Goal: Task Accomplishment & Management: Use online tool/utility

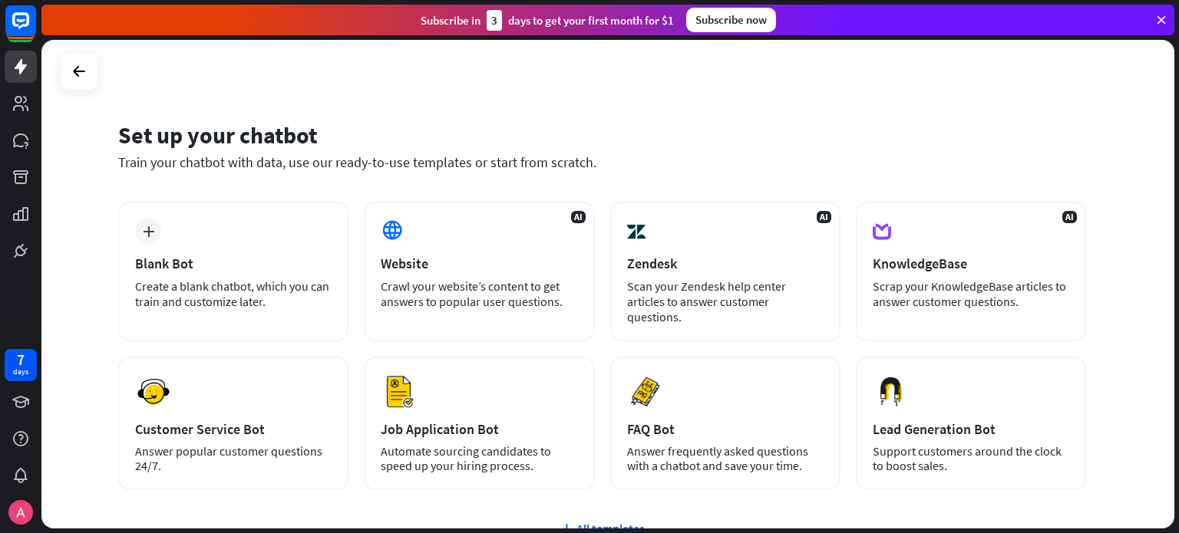
drag, startPoint x: 259, startPoint y: 196, endPoint x: 1053, endPoint y: 10, distance: 815.0
click at [1053, 10] on div "Subscribe [DATE] to get your first month for $1 Subscribe now" at bounding box center [607, 20] width 1133 height 31
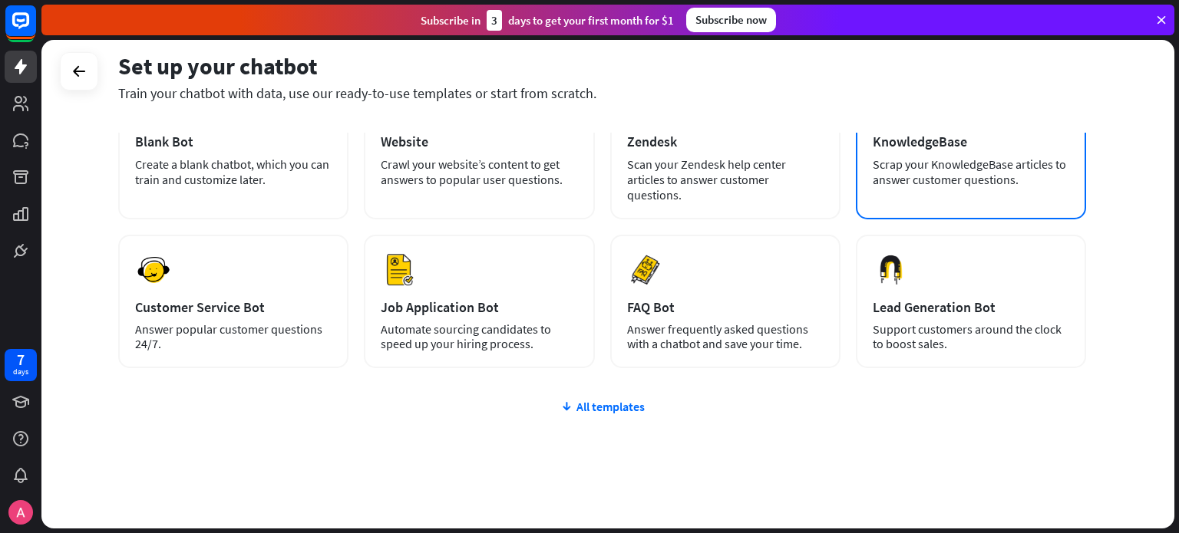
scroll to position [129, 0]
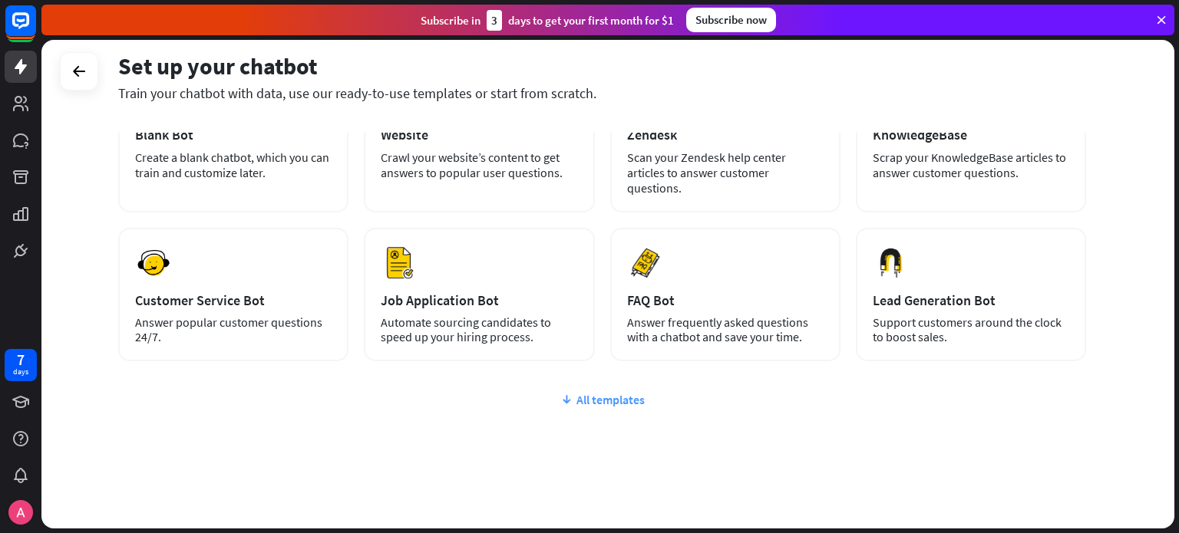
click at [642, 392] on div "All templates" at bounding box center [602, 399] width 968 height 15
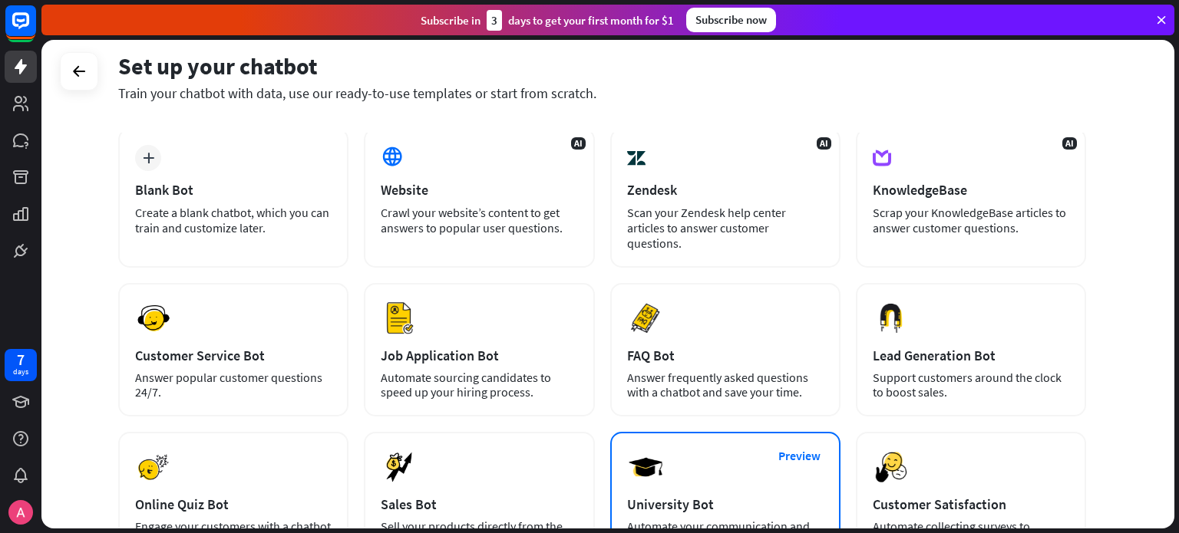
scroll to position [0, 0]
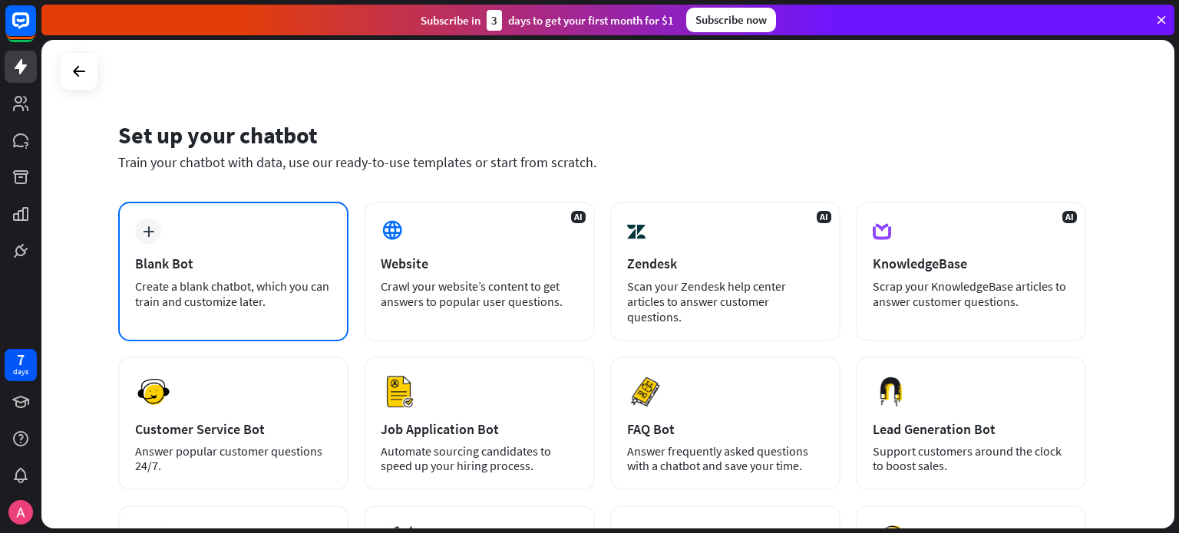
click at [285, 244] on div "plus Blank Bot Create a blank chatbot, which you can train and customize later." at bounding box center [233, 272] width 230 height 140
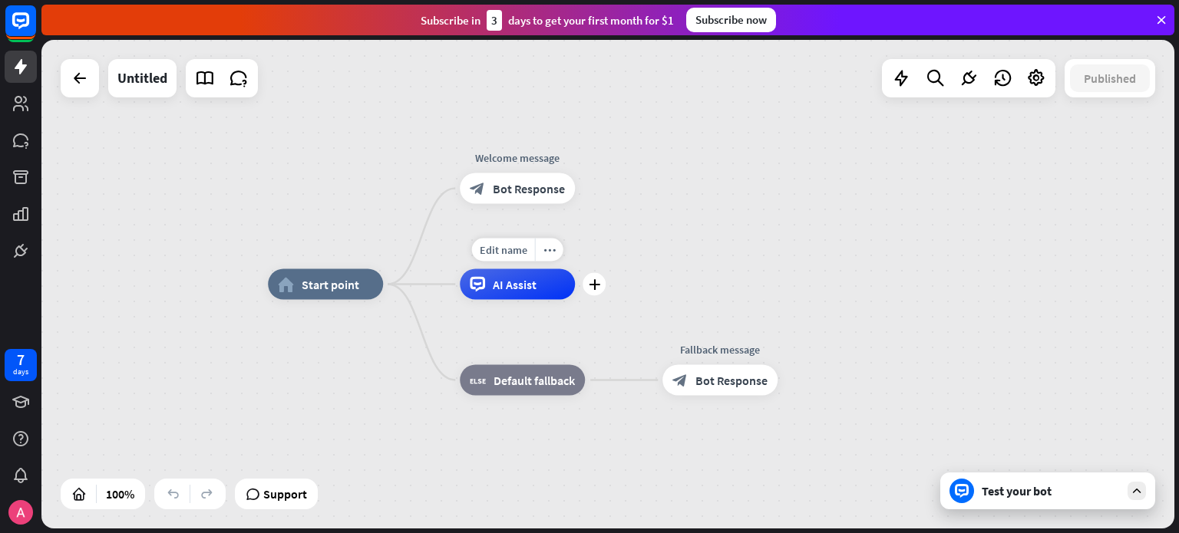
click at [556, 297] on div "AI Assist" at bounding box center [517, 284] width 115 height 31
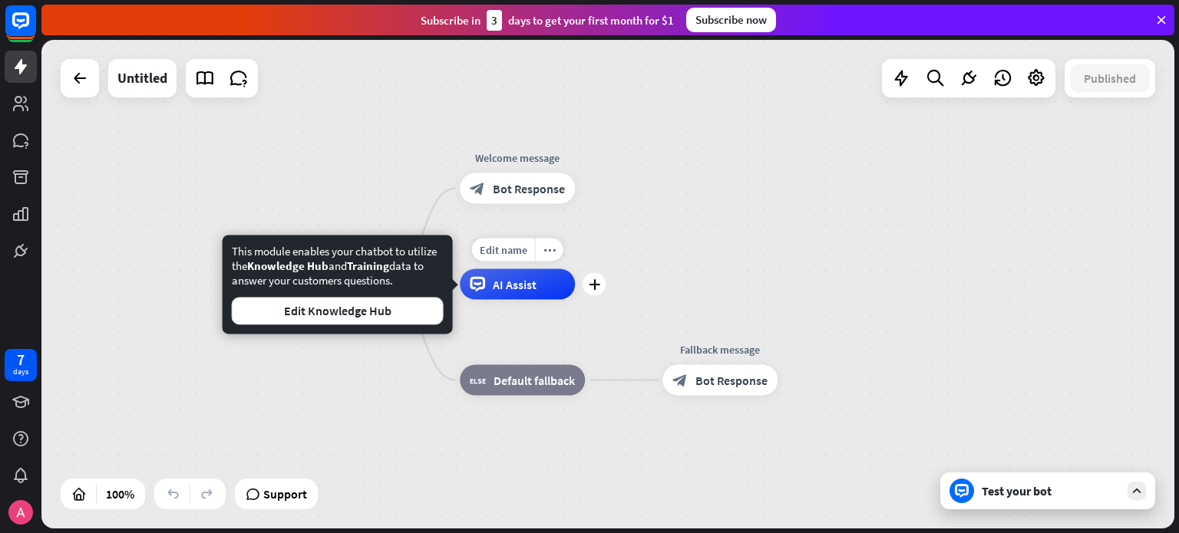
click at [575, 296] on div "Edit name more_horiz plus AI Assist" at bounding box center [517, 284] width 115 height 31
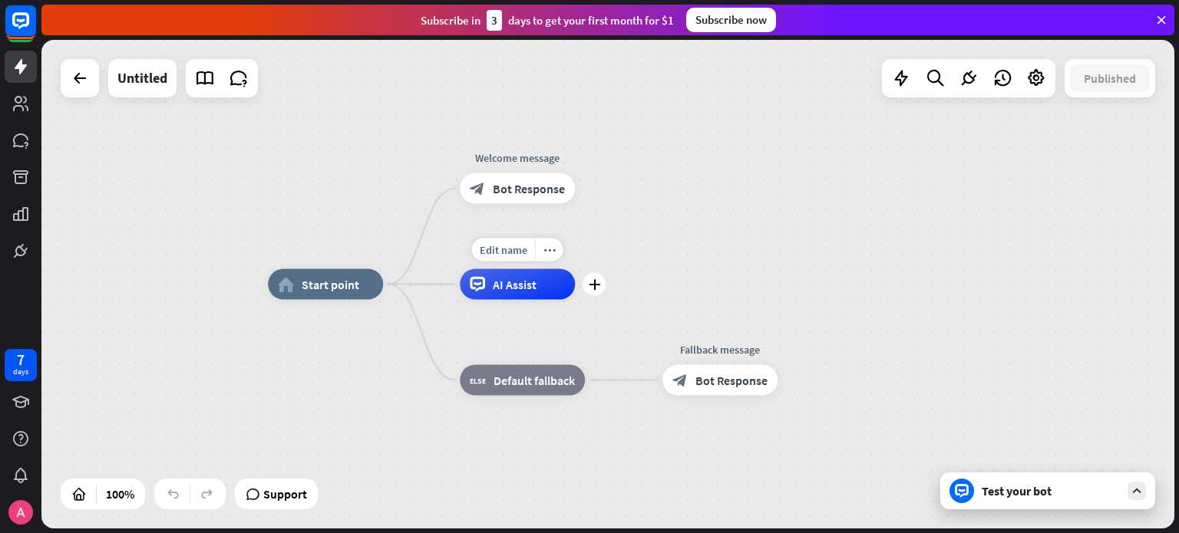
click at [575, 295] on div "Edit name more_horiz plus AI Assist" at bounding box center [517, 284] width 115 height 31
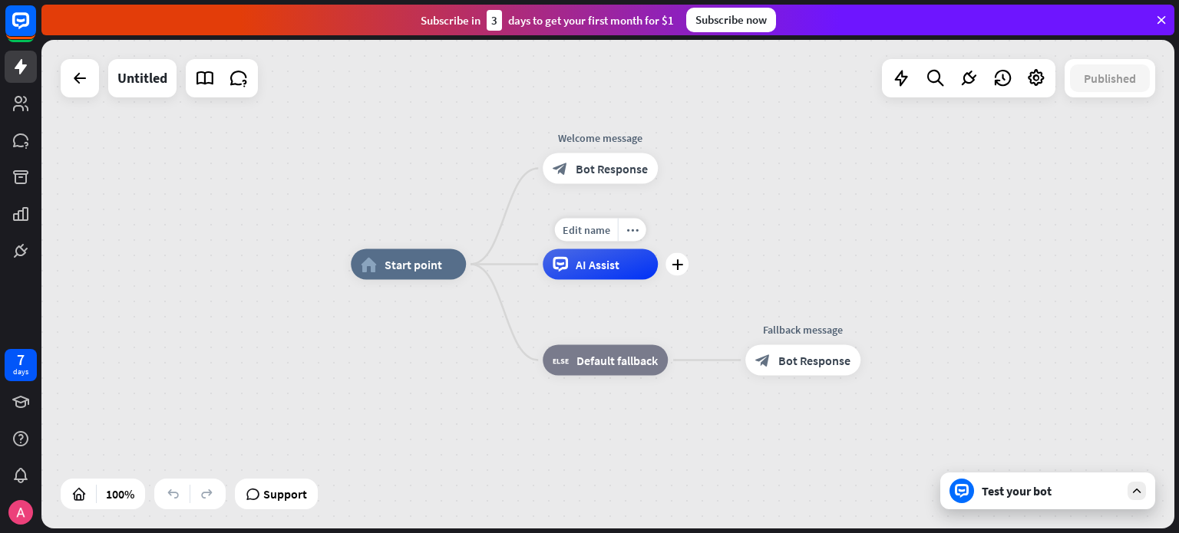
drag, startPoint x: 599, startPoint y: 295, endPoint x: 681, endPoint y: 276, distance: 85.3
click at [658, 276] on div "Edit name more_horiz plus AI Assist" at bounding box center [600, 264] width 115 height 31
click at [639, 359] on span "Default fallback" at bounding box center [616, 360] width 81 height 15
click at [675, 265] on div "home_2 Start point Welcome message block_bot_response Bot Response AI Assist bl…" at bounding box center [917, 509] width 1133 height 489
click at [674, 268] on icon "plus" at bounding box center [678, 264] width 12 height 11
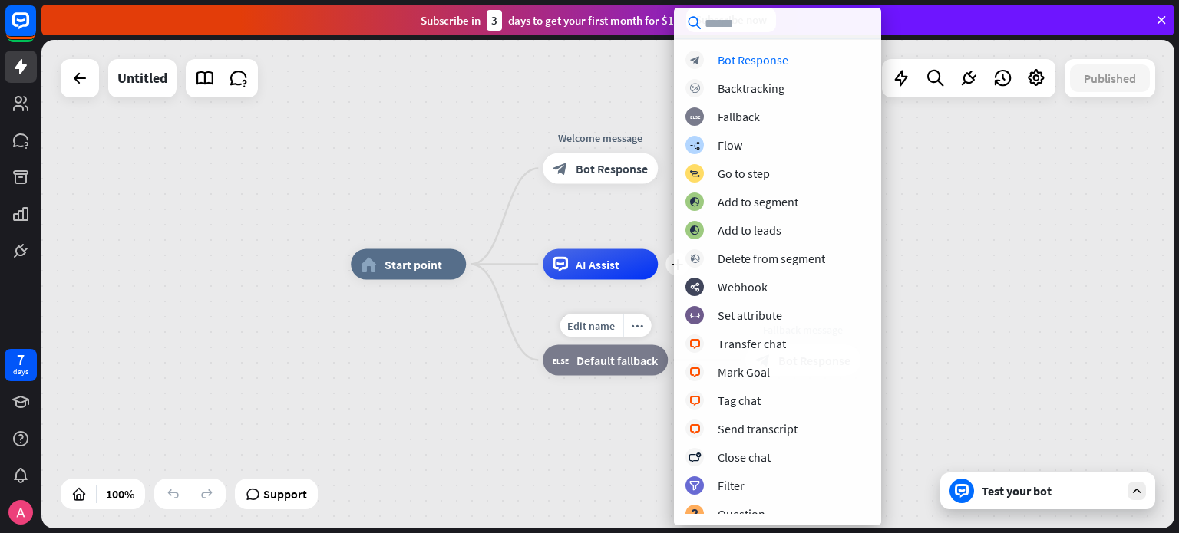
click at [499, 322] on div "home_2 Start point Welcome message block_bot_response Bot Response Edit name mo…" at bounding box center [917, 509] width 1133 height 489
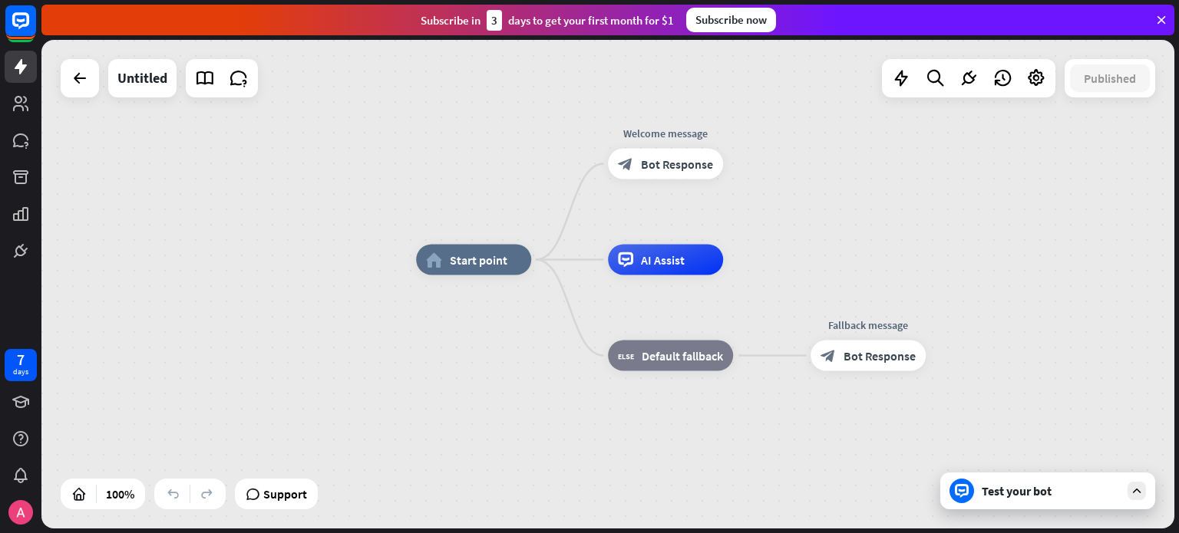
drag, startPoint x: 500, startPoint y: 322, endPoint x: 750, endPoint y: 393, distance: 260.2
click at [597, 322] on div "home_2 Start point Welcome message block_bot_response Bot Response AI Assist bl…" at bounding box center [982, 504] width 1133 height 489
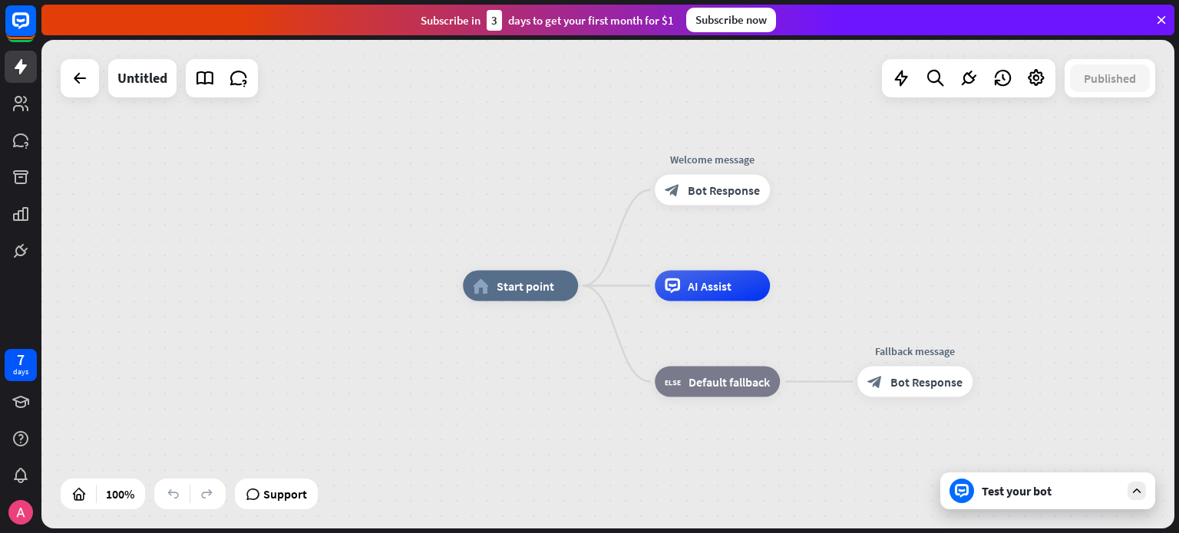
drag, startPoint x: 952, startPoint y: 477, endPoint x: 961, endPoint y: 497, distance: 22.0
click at [961, 497] on div "home_2 Start point Welcome message block_bot_response Bot Response AI Assist bl…" at bounding box center [607, 284] width 1133 height 489
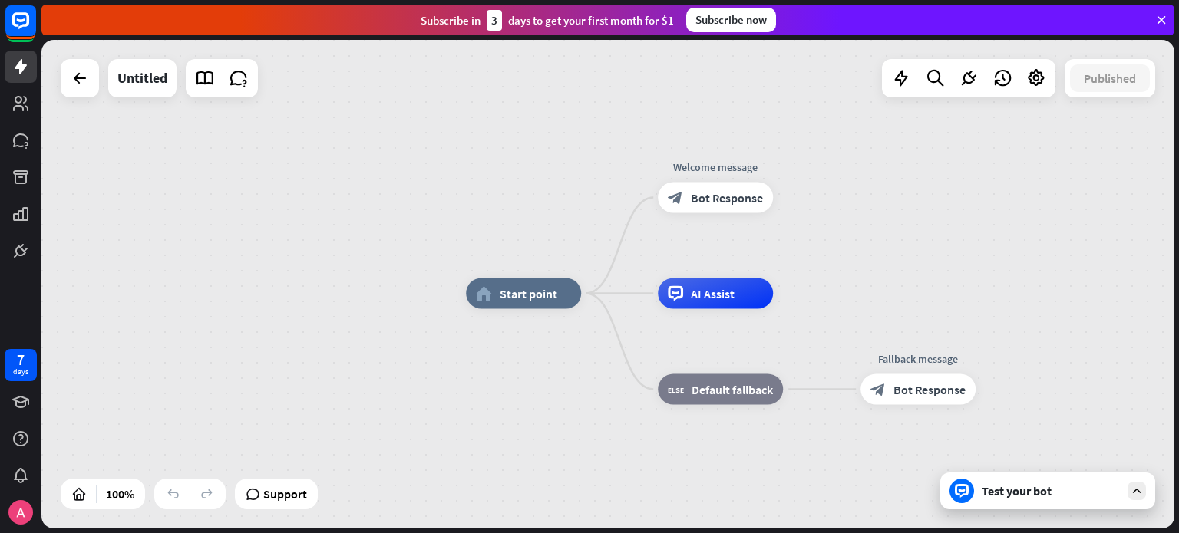
click at [962, 495] on icon at bounding box center [962, 491] width 14 height 14
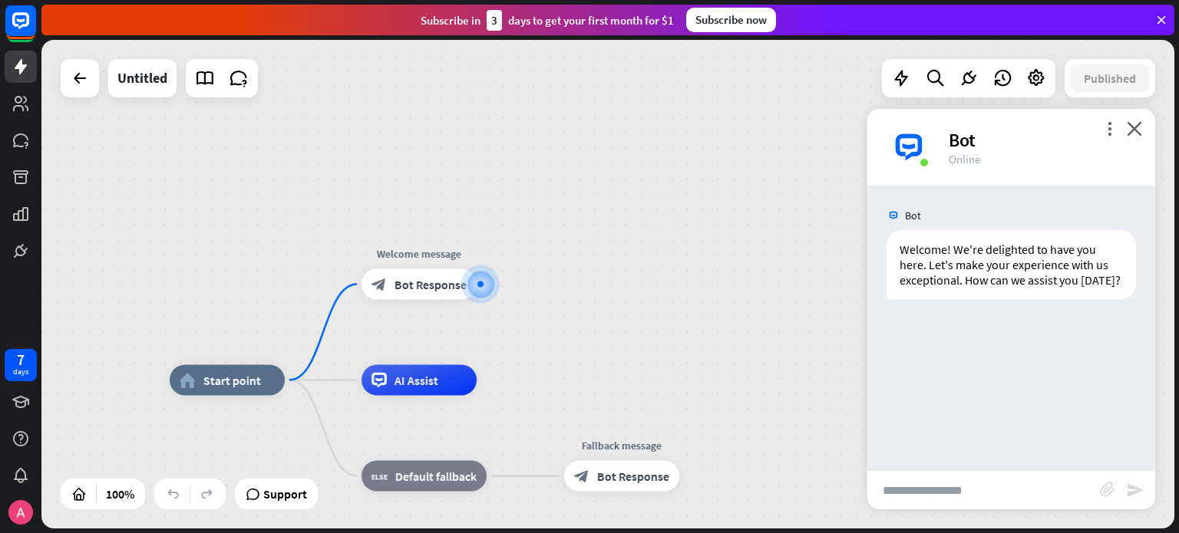
click at [556, 265] on div "home_2 Start point Welcome message block_bot_response Bot Response AI Assist bl…" at bounding box center [607, 284] width 1133 height 489
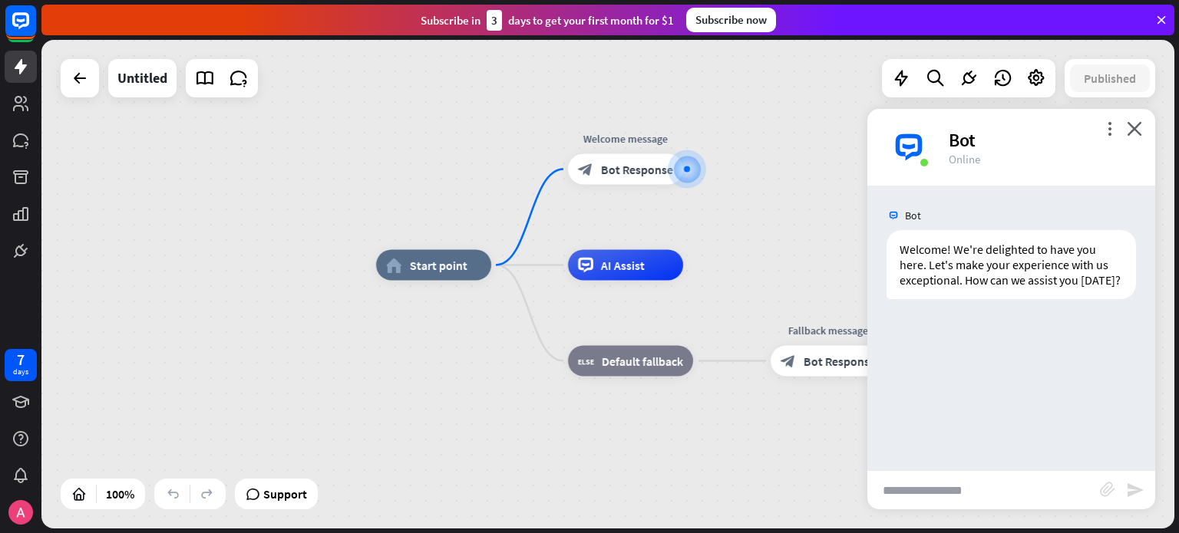
drag, startPoint x: 620, startPoint y: 328, endPoint x: 734, endPoint y: 246, distance: 140.2
click at [820, 213] on div "home_2 Start point Welcome message block_bot_response Bot Response AI Assist bl…" at bounding box center [607, 284] width 1133 height 489
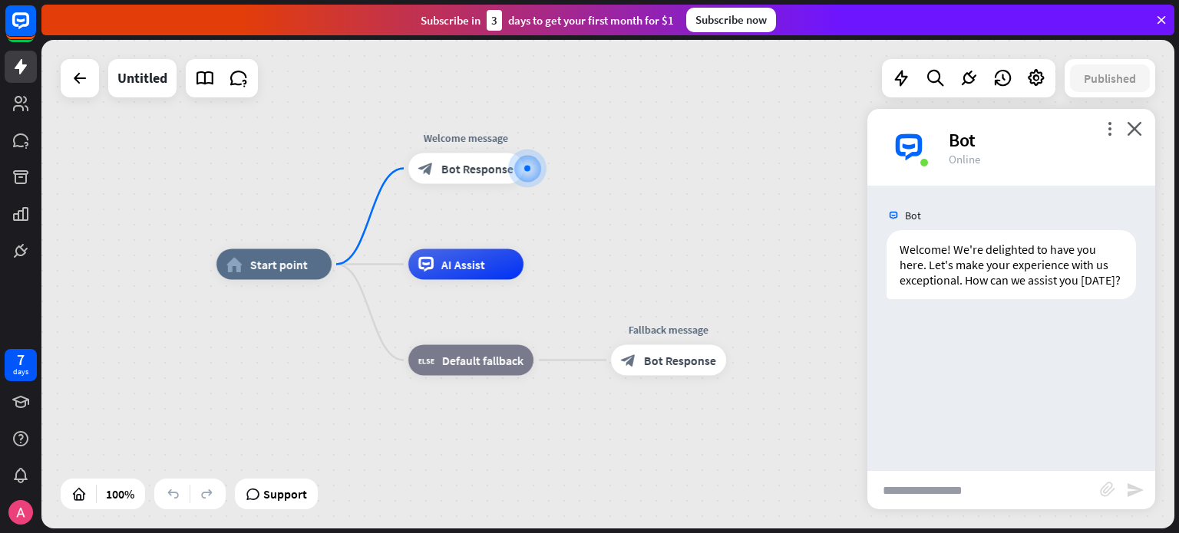
drag, startPoint x: 460, startPoint y: 379, endPoint x: 303, endPoint y: 379, distance: 156.6
click at [303, 379] on div "home_2 Start point Welcome message block_bot_response Bot Response AI Assist bl…" at bounding box center [782, 509] width 1133 height 489
click at [968, 500] on input "text" at bounding box center [983, 490] width 233 height 38
type input "*****"
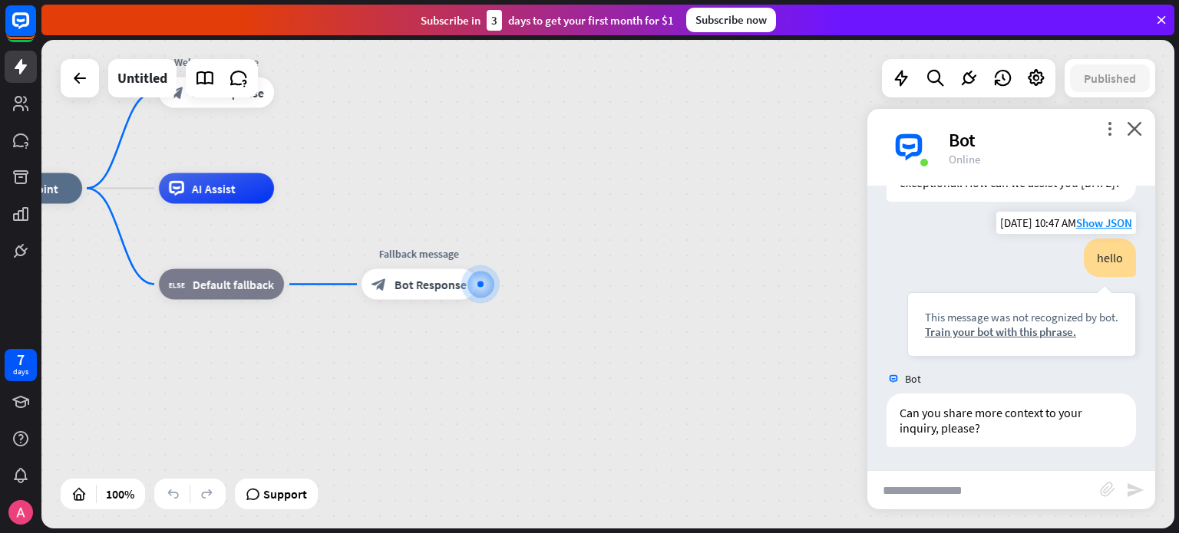
scroll to position [112, 0]
click at [1021, 486] on input "text" at bounding box center [983, 490] width 233 height 38
type input "**********"
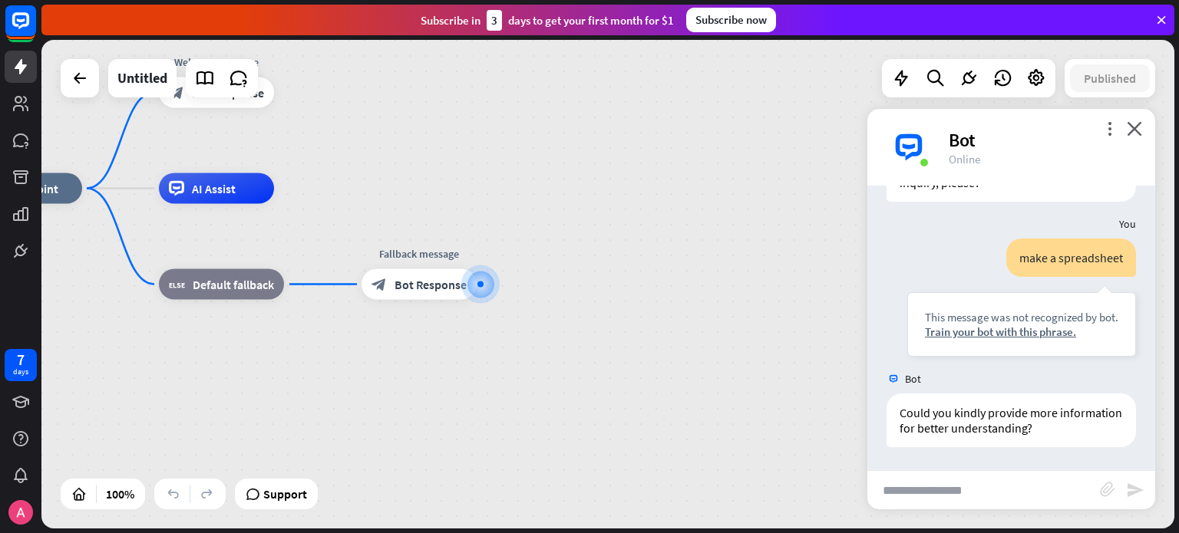
scroll to position [358, 0]
type input "**********"
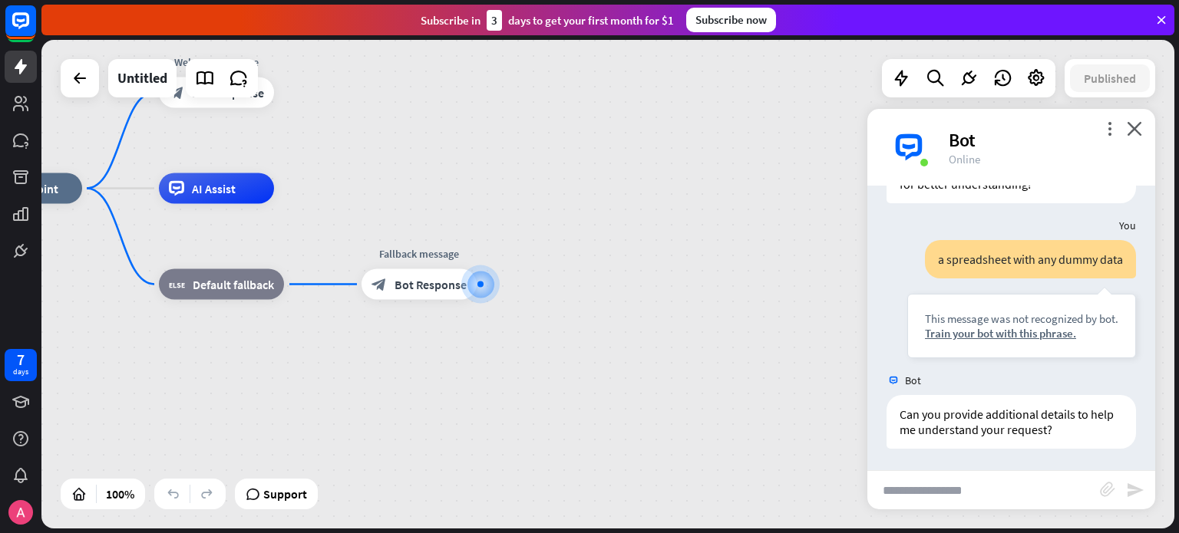
scroll to position [602, 0]
click at [243, 82] on icon at bounding box center [239, 78] width 20 height 20
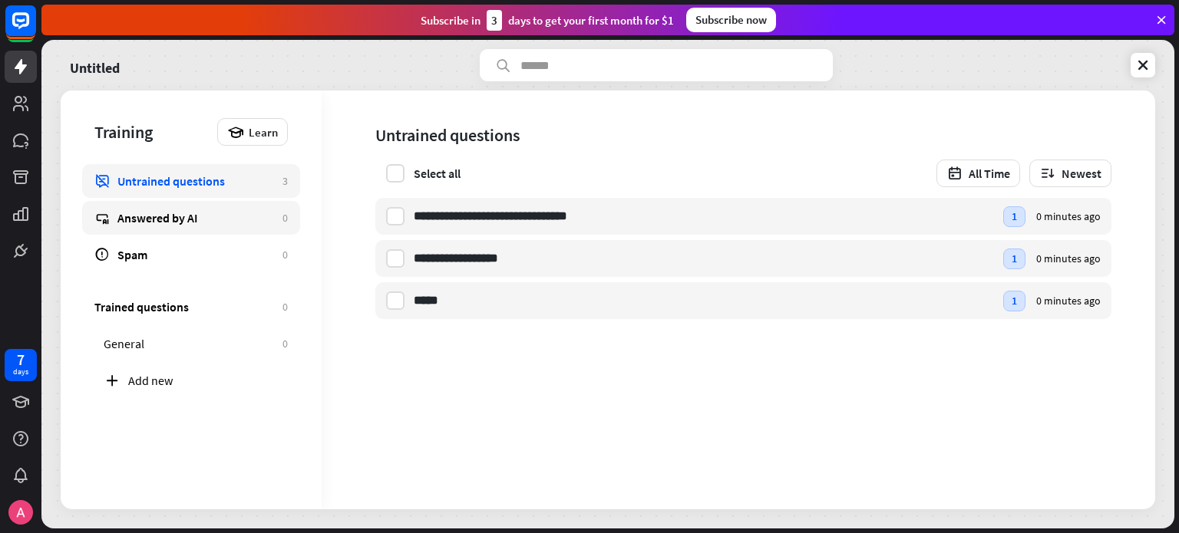
click at [190, 224] on div "Answered by AI" at bounding box center [195, 217] width 157 height 15
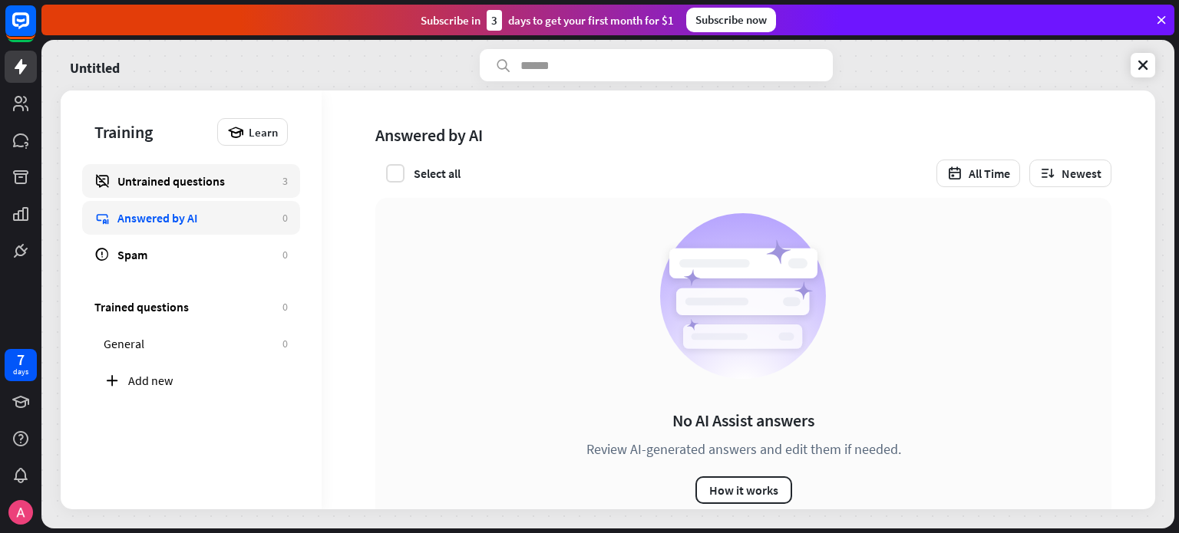
click at [212, 177] on div "Untrained questions" at bounding box center [195, 180] width 157 height 15
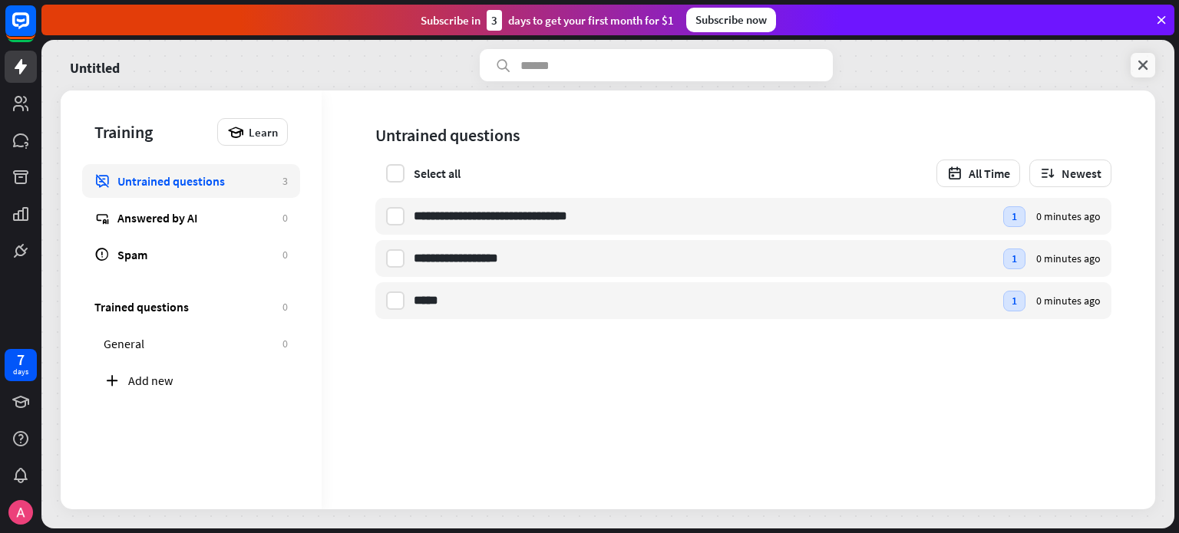
click at [1142, 55] on link at bounding box center [1142, 65] width 25 height 25
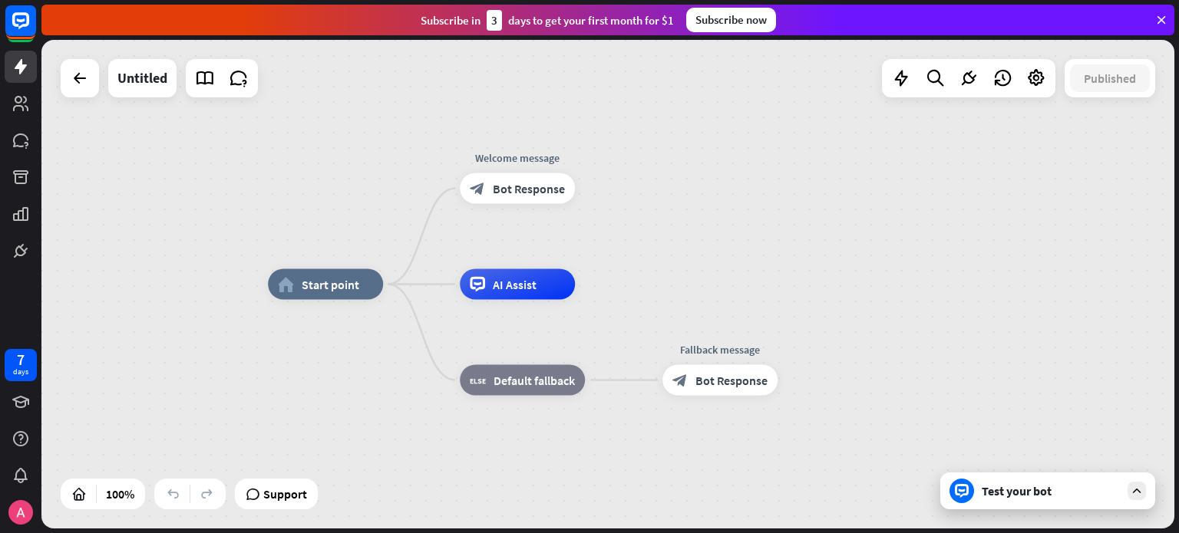
drag, startPoint x: 341, startPoint y: 294, endPoint x: 355, endPoint y: 266, distance: 31.2
click at [238, 375] on div "home_2 Start point Welcome message block_bot_response Bot Response AI Assist bl…" at bounding box center [607, 284] width 1133 height 489
click at [358, 249] on icon "more_horiz" at bounding box center [357, 250] width 12 height 12
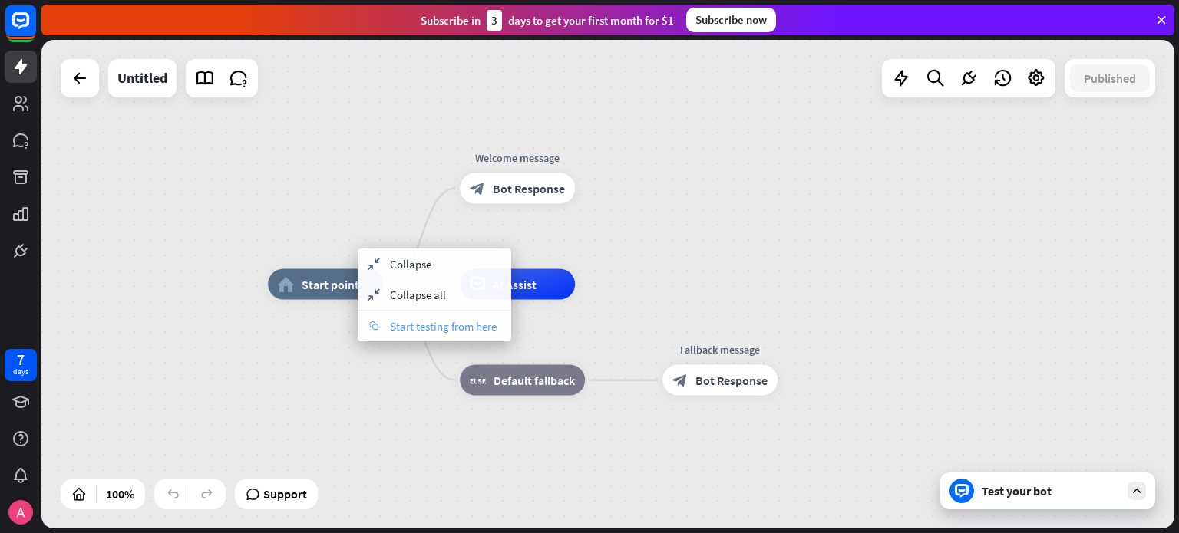
click at [398, 322] on span "Start testing from here" at bounding box center [443, 326] width 107 height 15
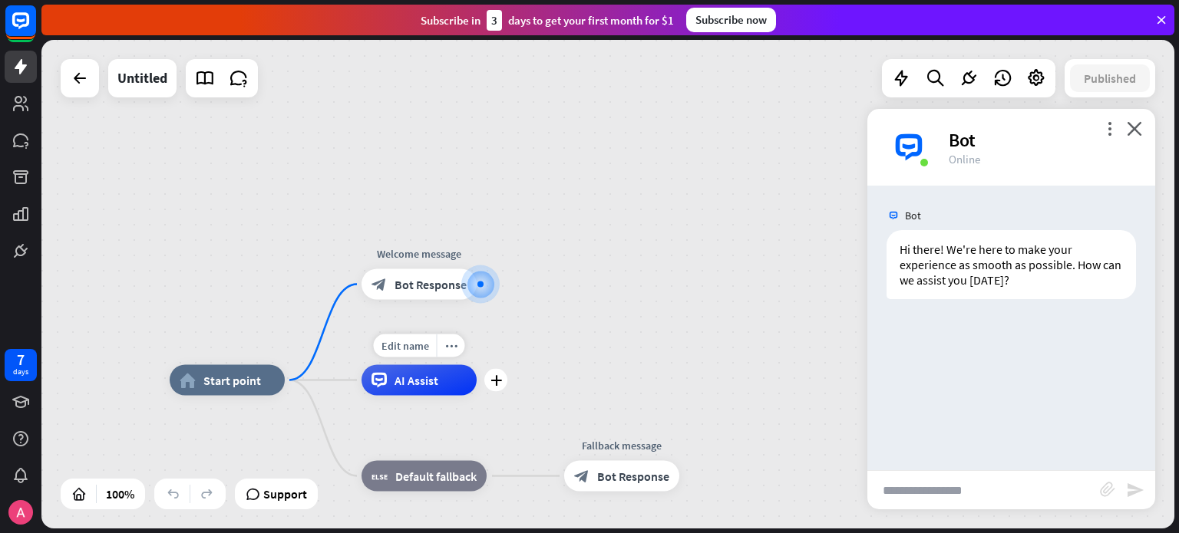
click at [361, 381] on div "Edit name more_horiz plus AI Assist" at bounding box center [418, 380] width 115 height 31
click at [362, 381] on div "Edit name more_horiz plus AI Assist" at bounding box center [419, 380] width 115 height 31
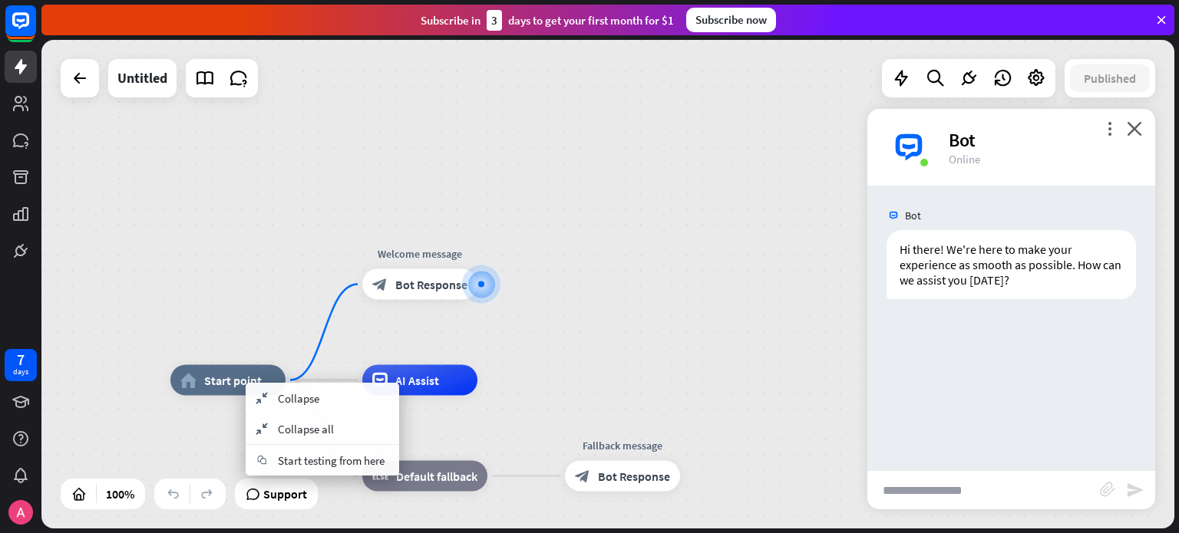
click at [318, 447] on div "chat Start testing from here" at bounding box center [322, 460] width 153 height 31
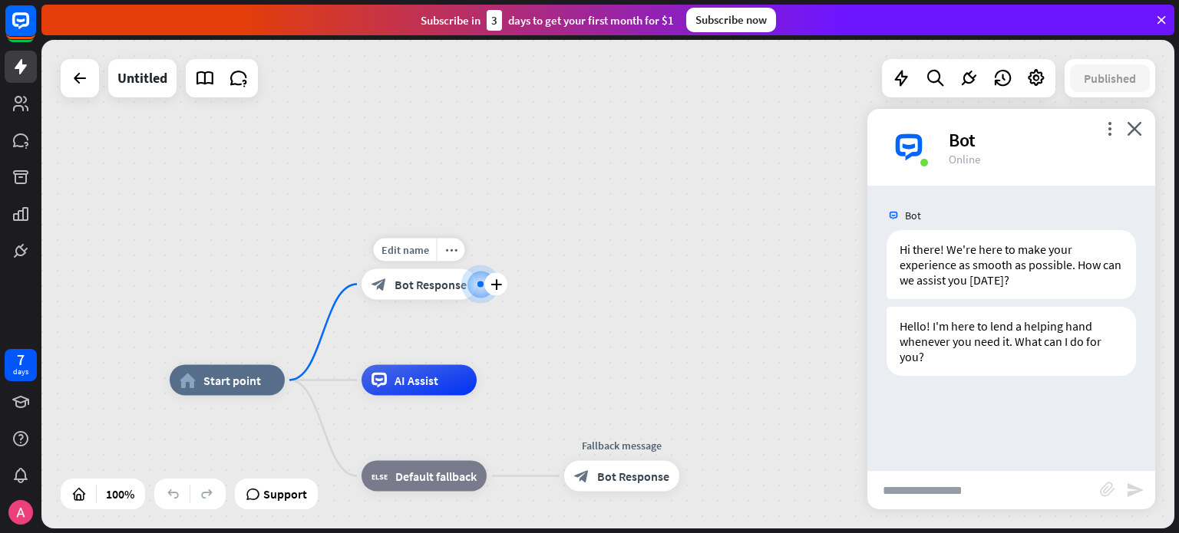
click at [411, 254] on span "Edit name" at bounding box center [405, 250] width 48 height 14
click at [415, 279] on span "Bot Response" at bounding box center [430, 284] width 72 height 15
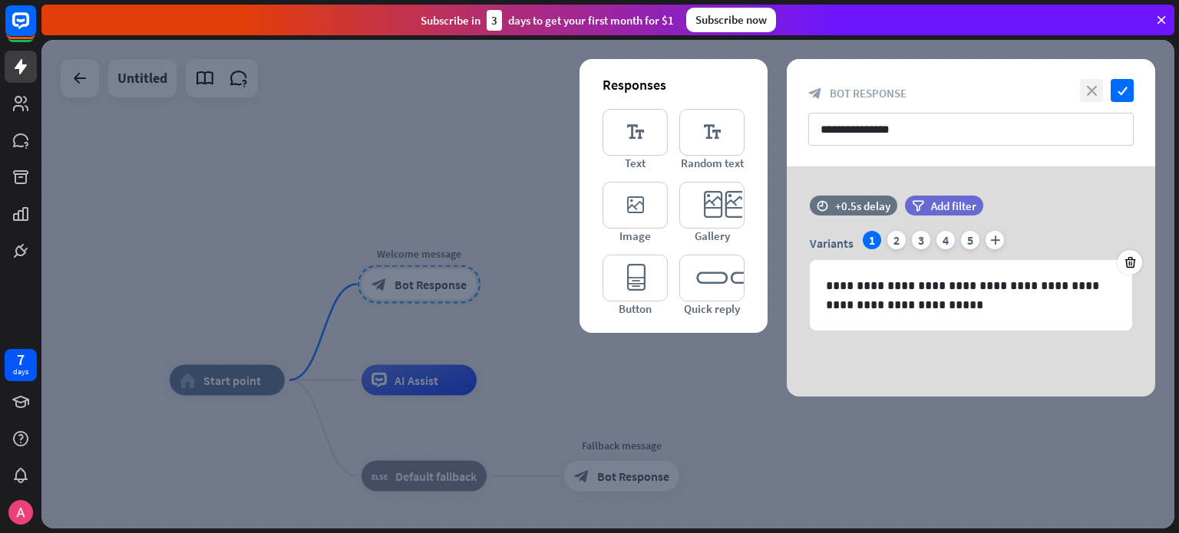
click at [1091, 88] on icon "close" at bounding box center [1091, 90] width 23 height 23
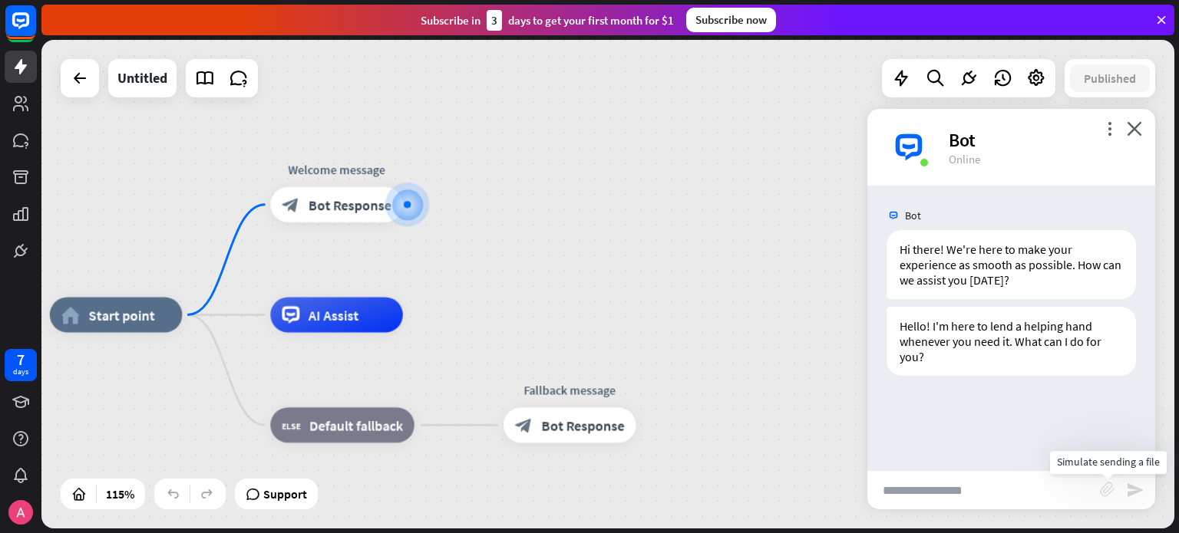
click at [1100, 490] on icon "block_attachment" at bounding box center [1107, 489] width 15 height 15
click at [1062, 493] on div "Document" at bounding box center [1023, 488] width 132 height 27
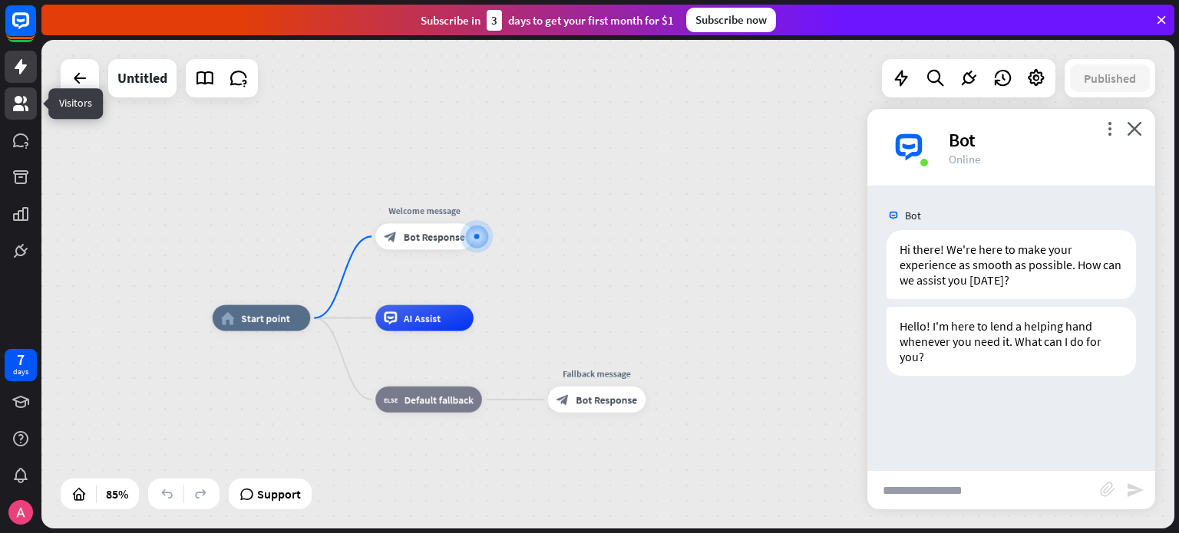
click at [24, 107] on icon at bounding box center [21, 103] width 18 height 18
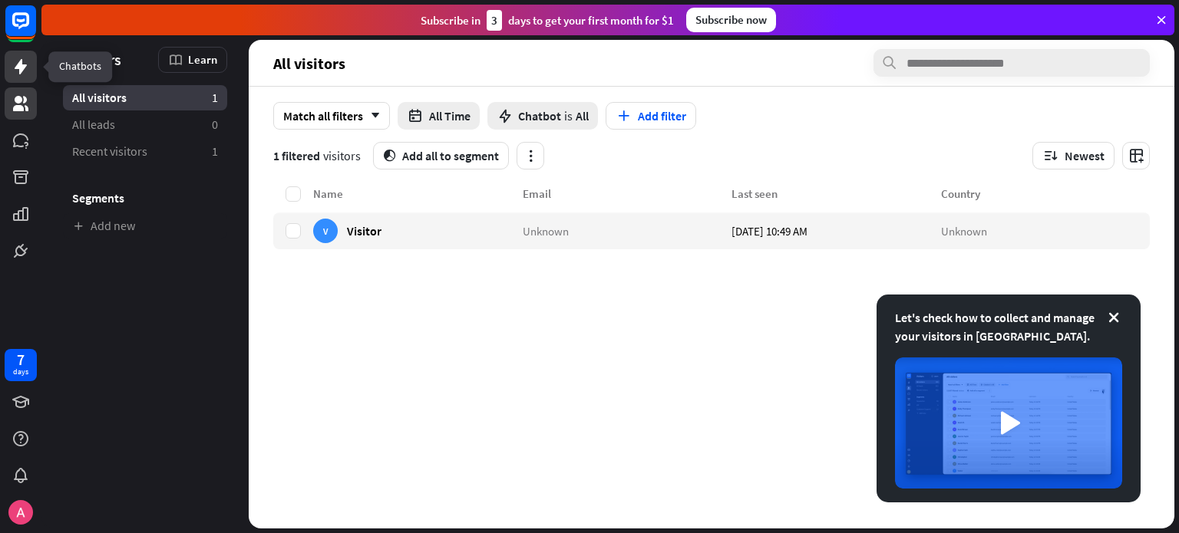
click at [34, 75] on link at bounding box center [21, 67] width 32 height 32
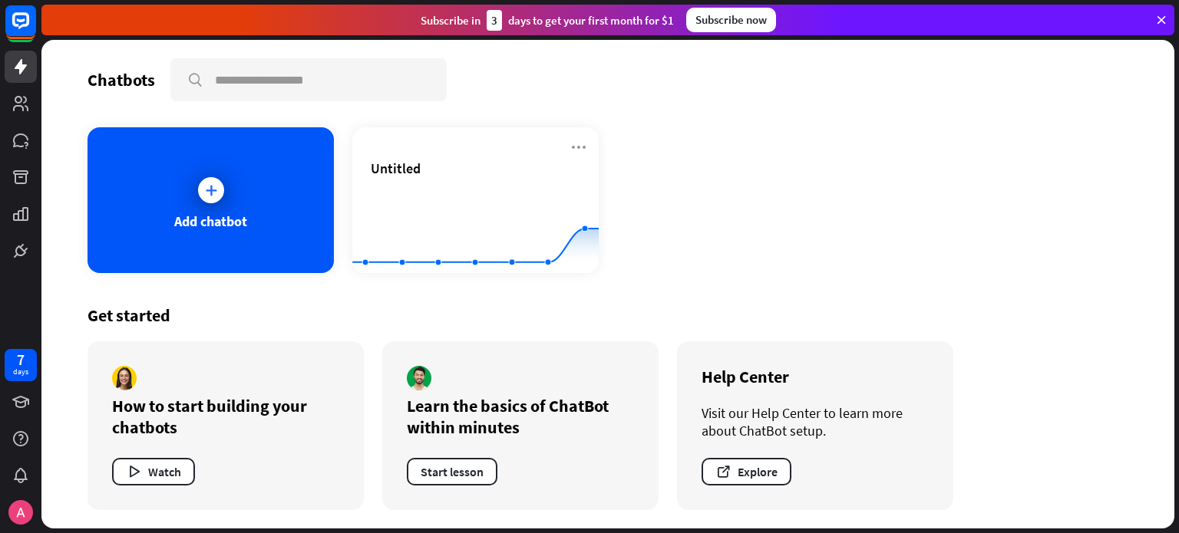
click at [718, 258] on div "Add chatbot Untitled Created with Highcharts 10.1.0 0 2 4" at bounding box center [607, 200] width 1041 height 146
click at [130, 470] on icon "button" at bounding box center [134, 472] width 16 height 16
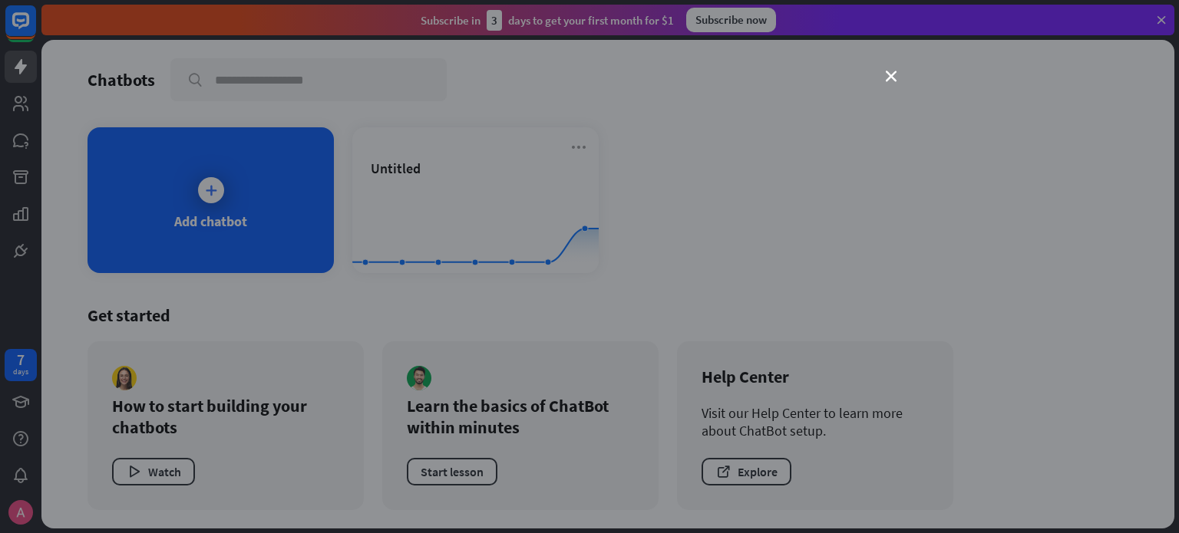
click at [903, 76] on div "close" at bounding box center [589, 266] width 1179 height 533
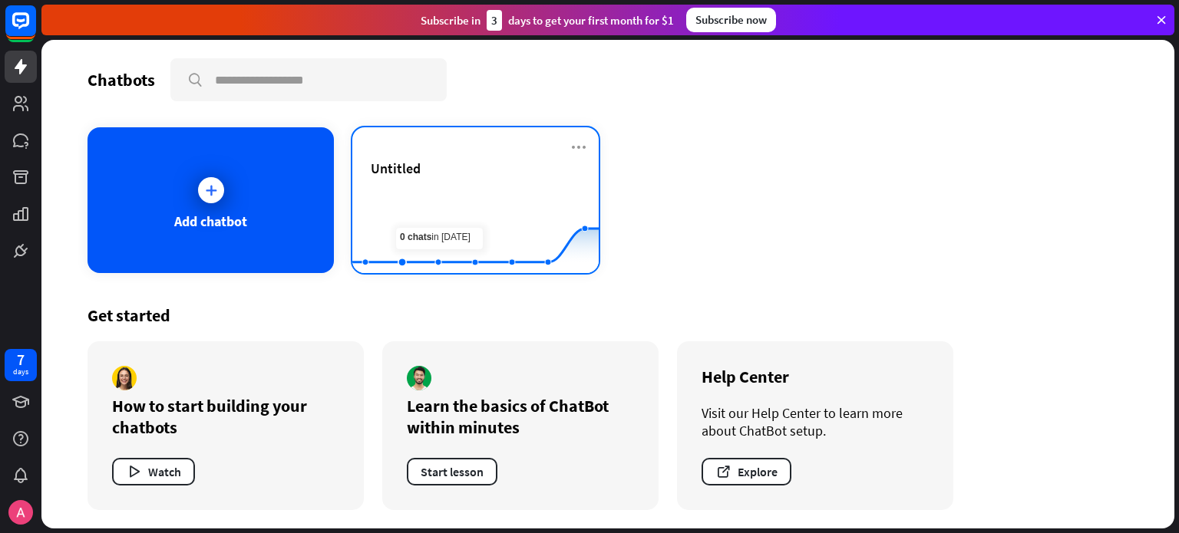
click at [427, 195] on icon at bounding box center [475, 195] width 292 height 0
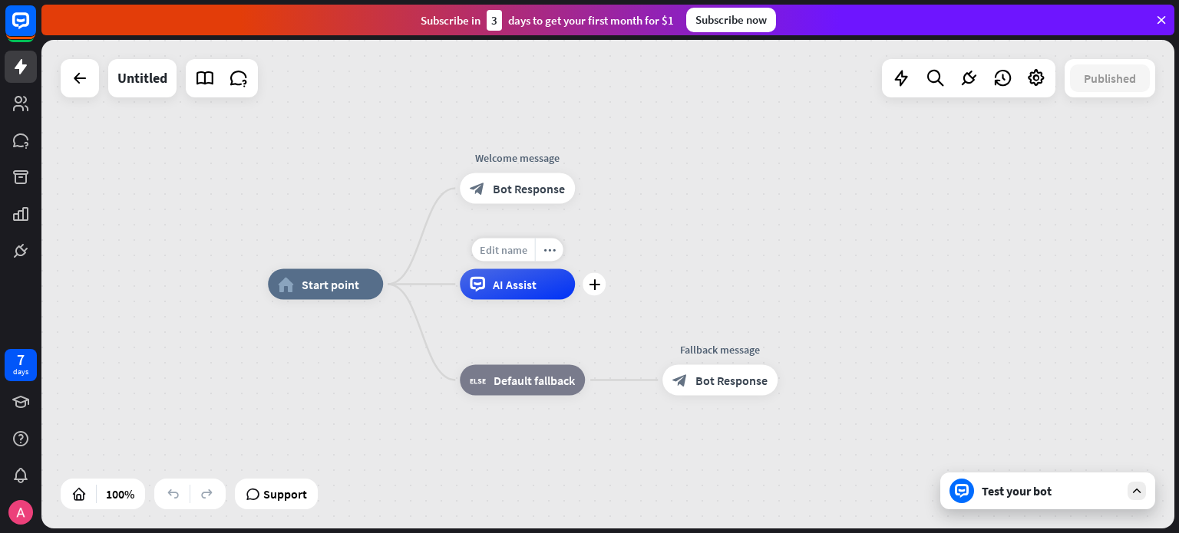
click at [513, 253] on span "Edit name" at bounding box center [504, 250] width 48 height 14
drag, startPoint x: 579, startPoint y: 245, endPoint x: 612, endPoint y: 245, distance: 33.0
click at [576, 269] on div "Edit name more_horiz plus AI Assist" at bounding box center [517, 284] width 115 height 31
click at [555, 260] on div "more_horiz" at bounding box center [554, 250] width 28 height 23
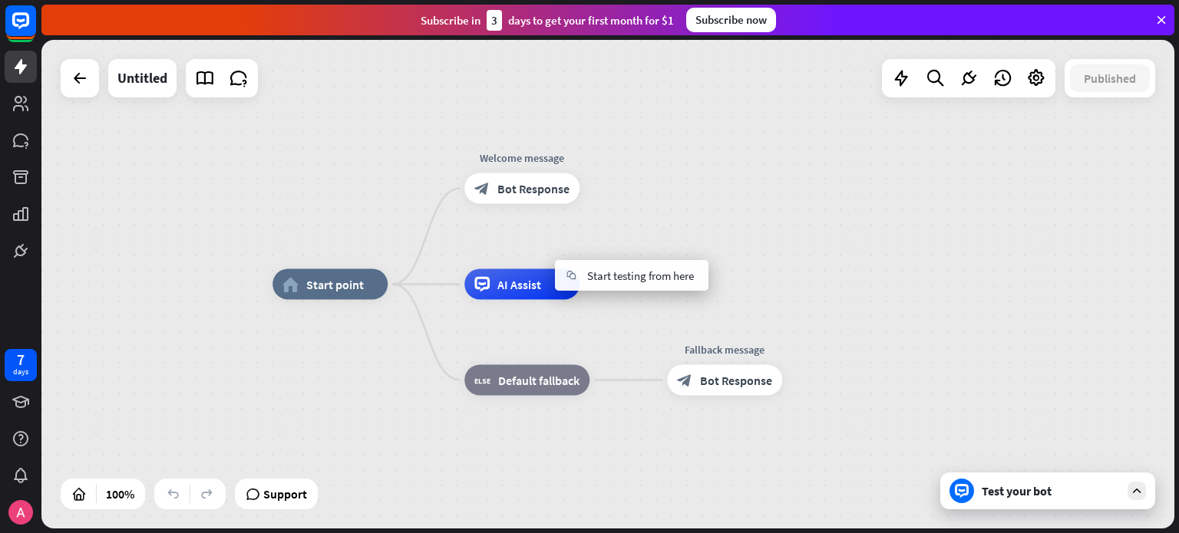
click at [565, 236] on div "home_2 Start point Welcome message block_bot_response Bot Response AI Assist bl…" at bounding box center [607, 284] width 1133 height 489
click at [554, 291] on div "AI Assist" at bounding box center [521, 284] width 115 height 31
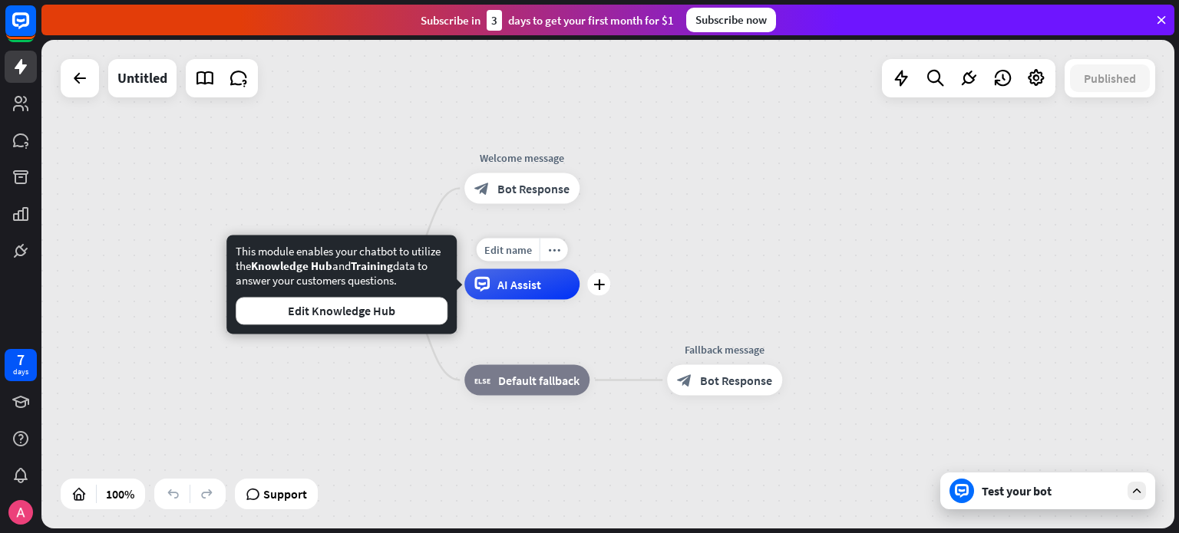
click at [553, 292] on div "AI Assist" at bounding box center [521, 284] width 115 height 31
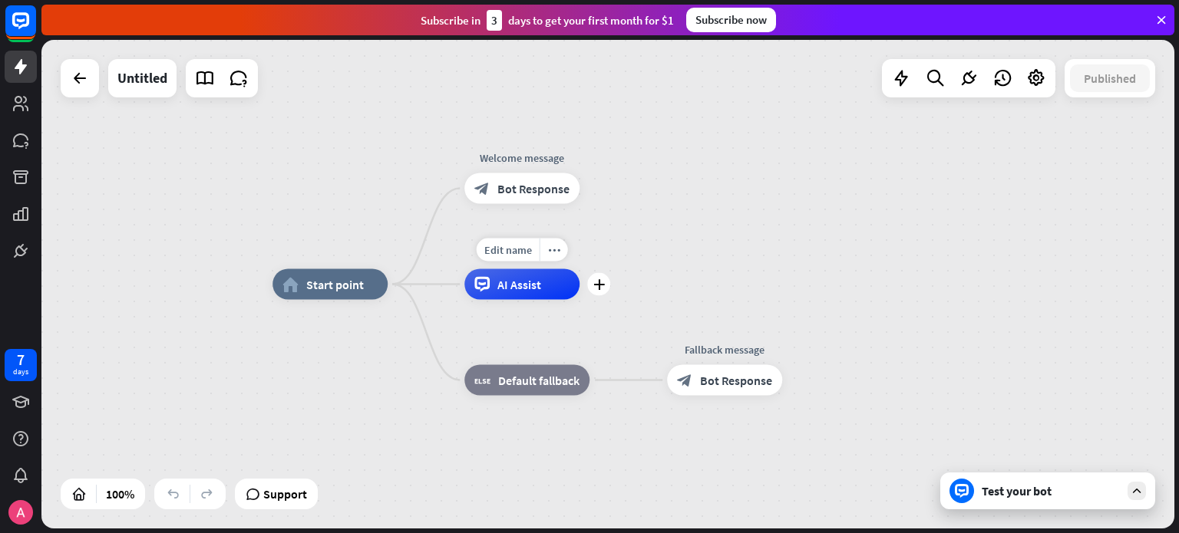
click at [516, 300] on div "Edit name more_horiz plus AI Assist" at bounding box center [521, 284] width 115 height 31
click at [961, 82] on icon at bounding box center [969, 78] width 20 height 20
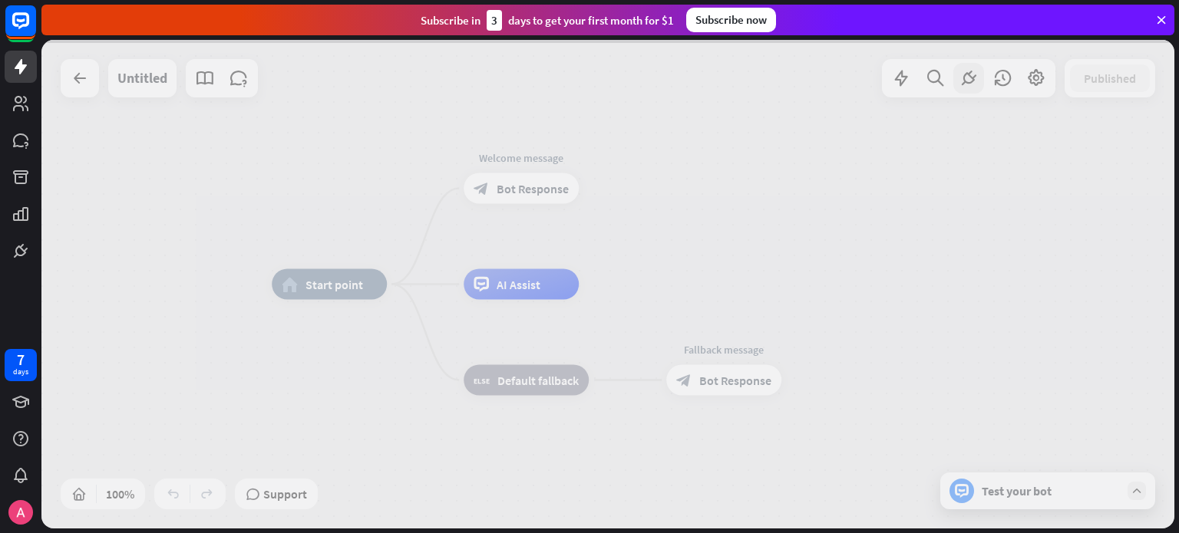
drag, startPoint x: 330, startPoint y: 301, endPoint x: 432, endPoint y: 429, distance: 163.8
click at [426, 427] on div at bounding box center [607, 284] width 1133 height 489
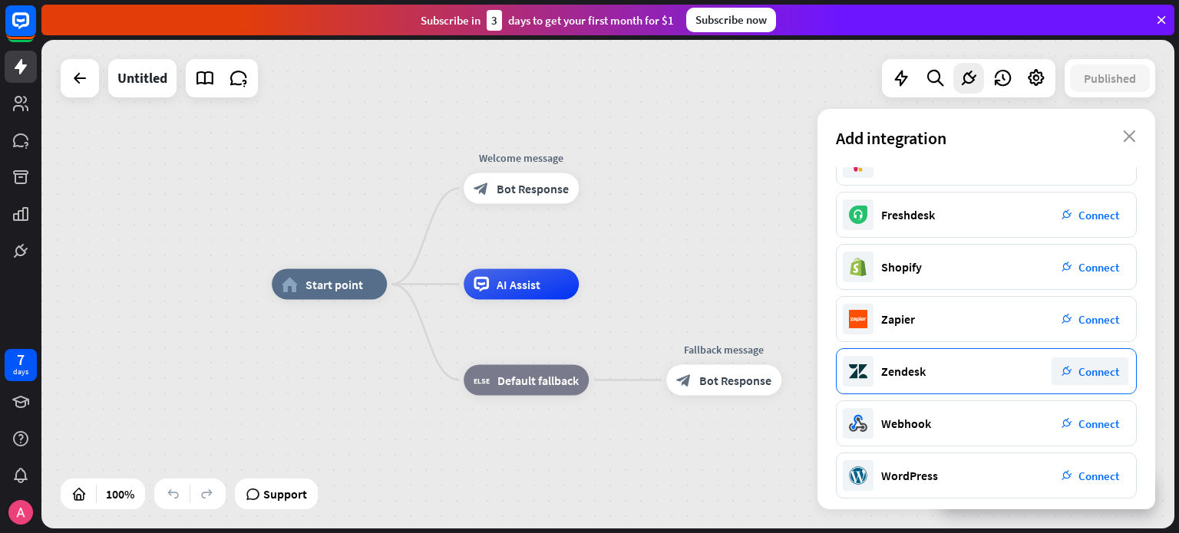
scroll to position [243, 0]
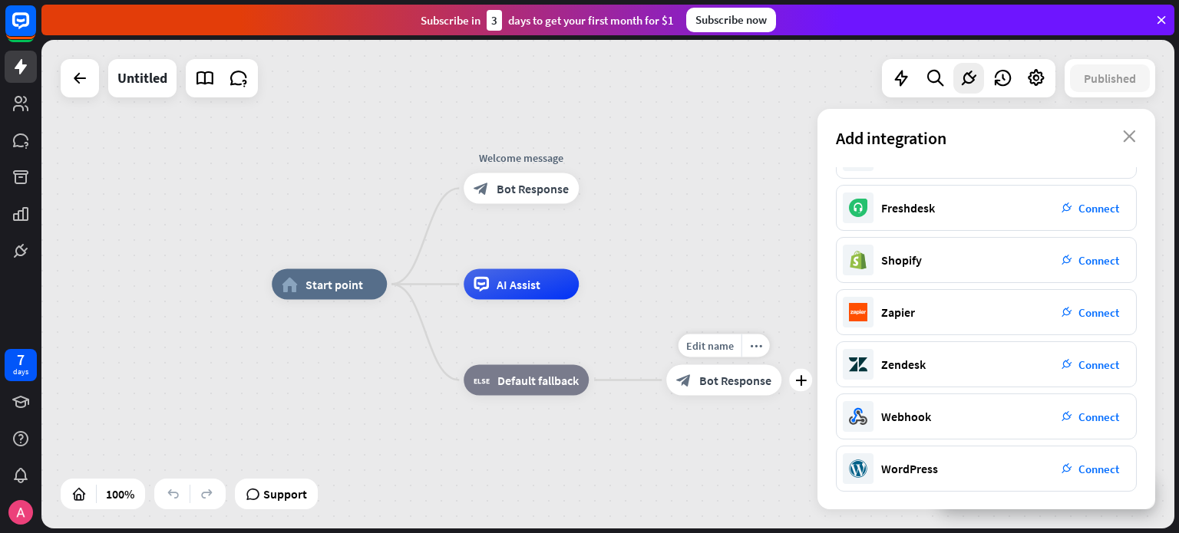
click at [688, 377] on icon "block_bot_response" at bounding box center [683, 380] width 15 height 15
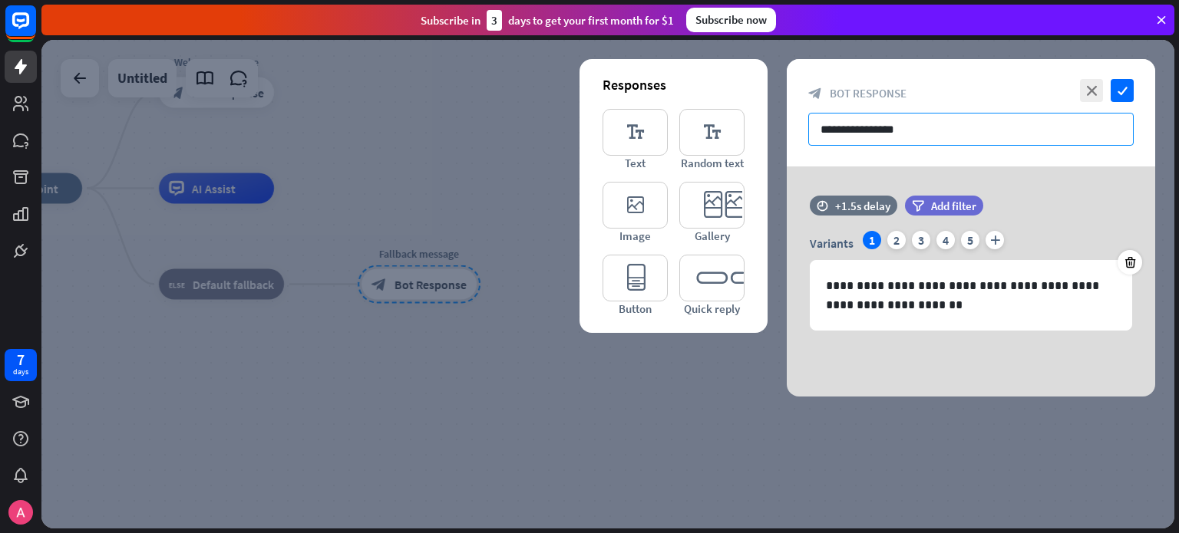
click at [933, 134] on input "**********" at bounding box center [970, 129] width 325 height 33
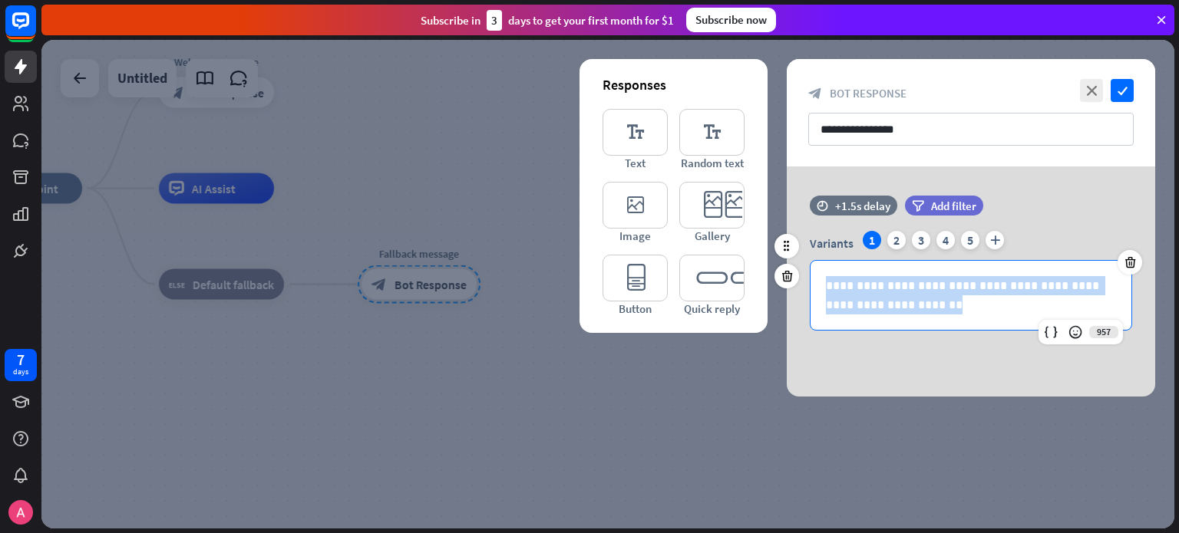
drag, startPoint x: 949, startPoint y: 305, endPoint x: 806, endPoint y: 291, distance: 143.4
click at [806, 291] on div "**********" at bounding box center [971, 281] width 368 height 100
click at [952, 310] on p "**********" at bounding box center [971, 295] width 290 height 38
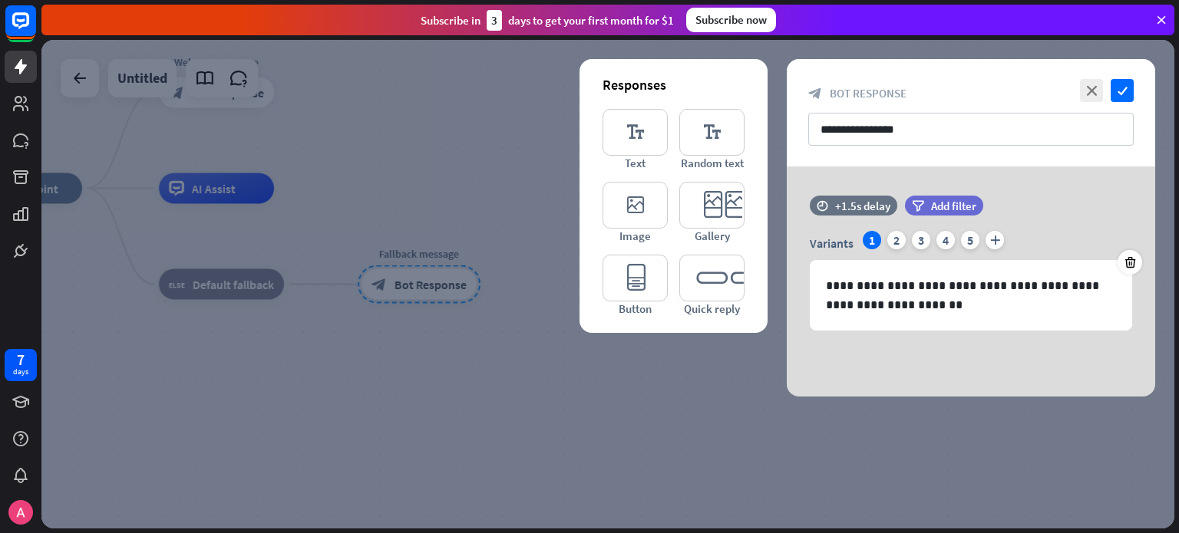
drag, startPoint x: 1117, startPoint y: 96, endPoint x: 1084, endPoint y: 111, distance: 36.8
click at [1116, 103] on div "**********" at bounding box center [971, 112] width 368 height 107
click at [1077, 95] on div "close check" at bounding box center [1105, 90] width 58 height 23
click at [1087, 101] on icon "close" at bounding box center [1091, 90] width 23 height 23
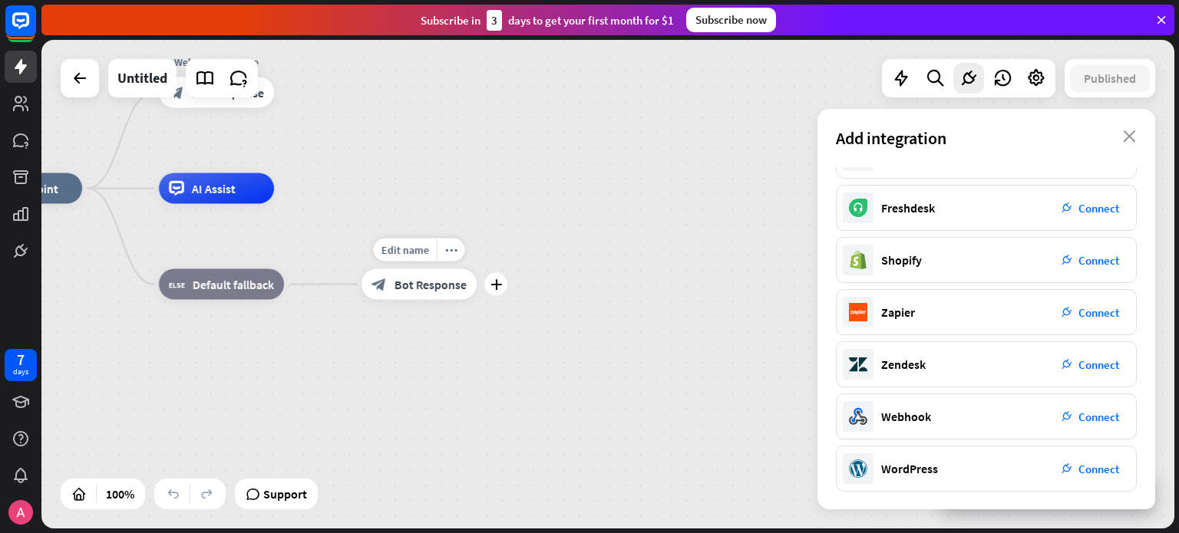
click at [429, 240] on div "Edit name" at bounding box center [405, 250] width 63 height 23
drag, startPoint x: 424, startPoint y: 279, endPoint x: 419, endPoint y: 286, distance: 8.9
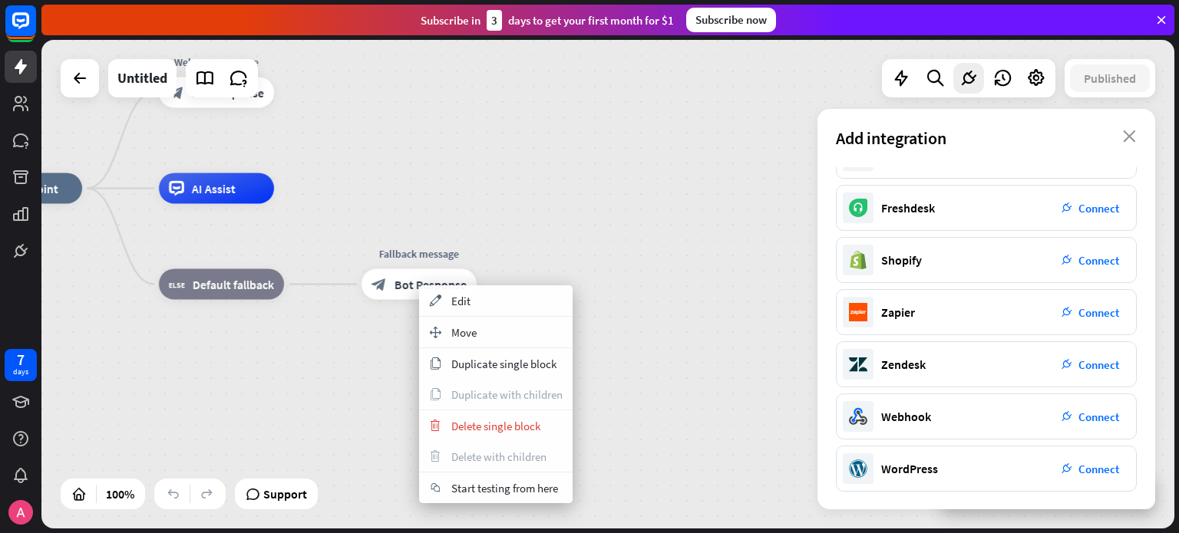
click at [592, 246] on div "home_2 Start point Welcome message block_bot_response Bot Response AI Assist bl…" at bounding box center [533, 433] width 1133 height 489
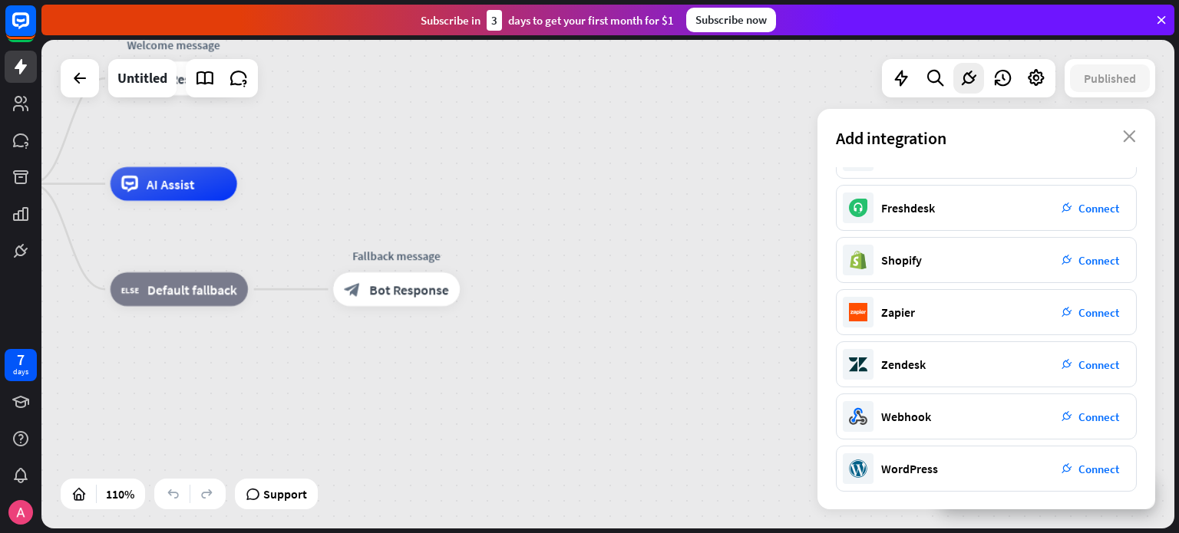
click at [921, 97] on div at bounding box center [968, 78] width 173 height 38
click at [911, 94] on div at bounding box center [968, 78] width 173 height 38
click at [909, 88] on div at bounding box center [901, 78] width 31 height 31
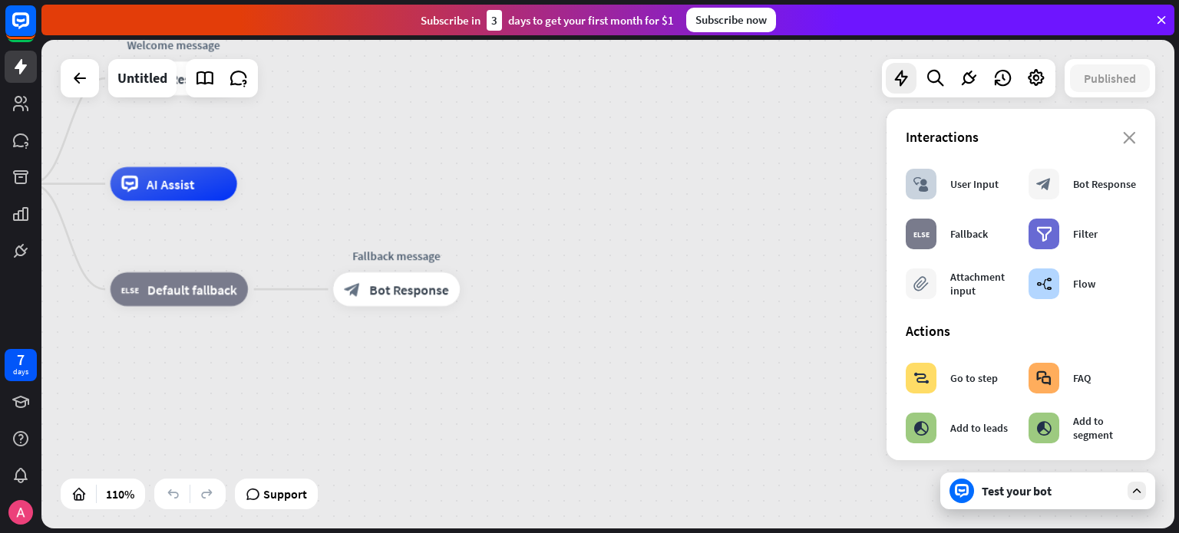
drag, startPoint x: 860, startPoint y: 402, endPoint x: 312, endPoint y: 375, distance: 549.4
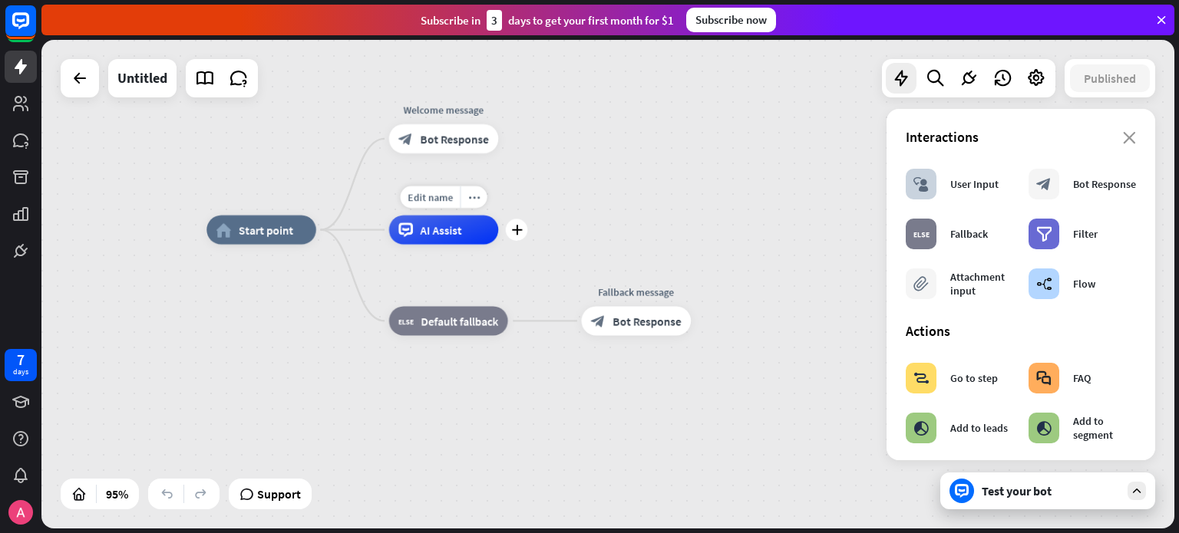
drag, startPoint x: 239, startPoint y: 236, endPoint x: 468, endPoint y: 310, distance: 240.5
click at [471, 245] on div "Edit name more_horiz plus AI Assist" at bounding box center [444, 230] width 110 height 29
